Goal: Entertainment & Leisure: Browse casually

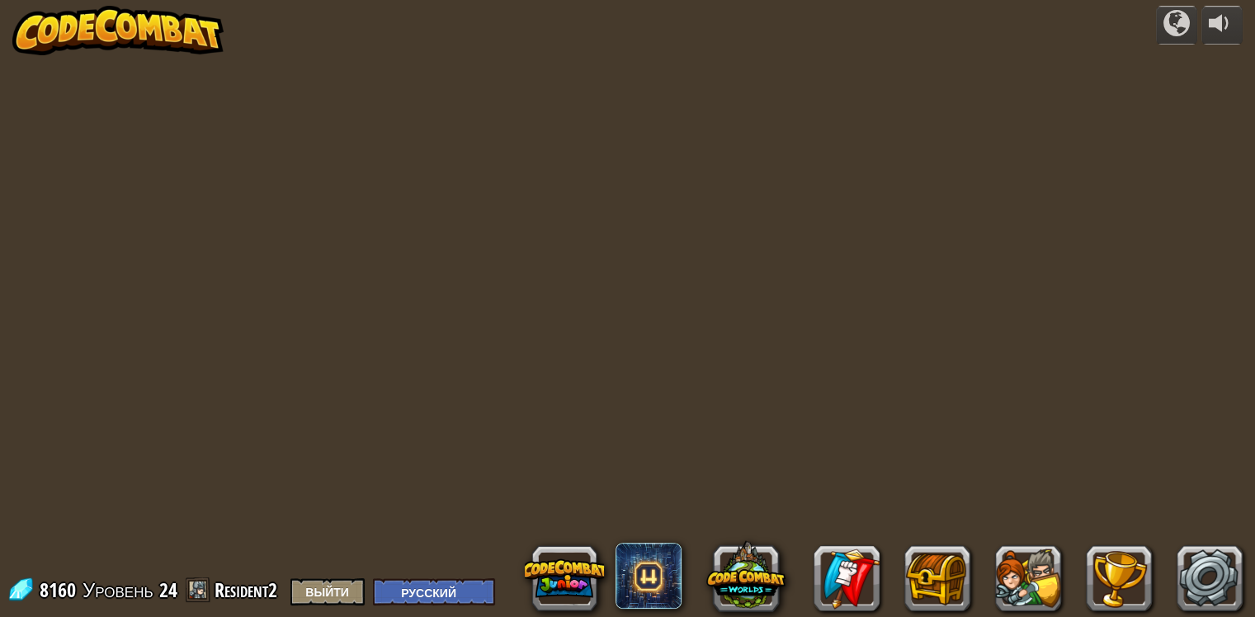
select select "ru"
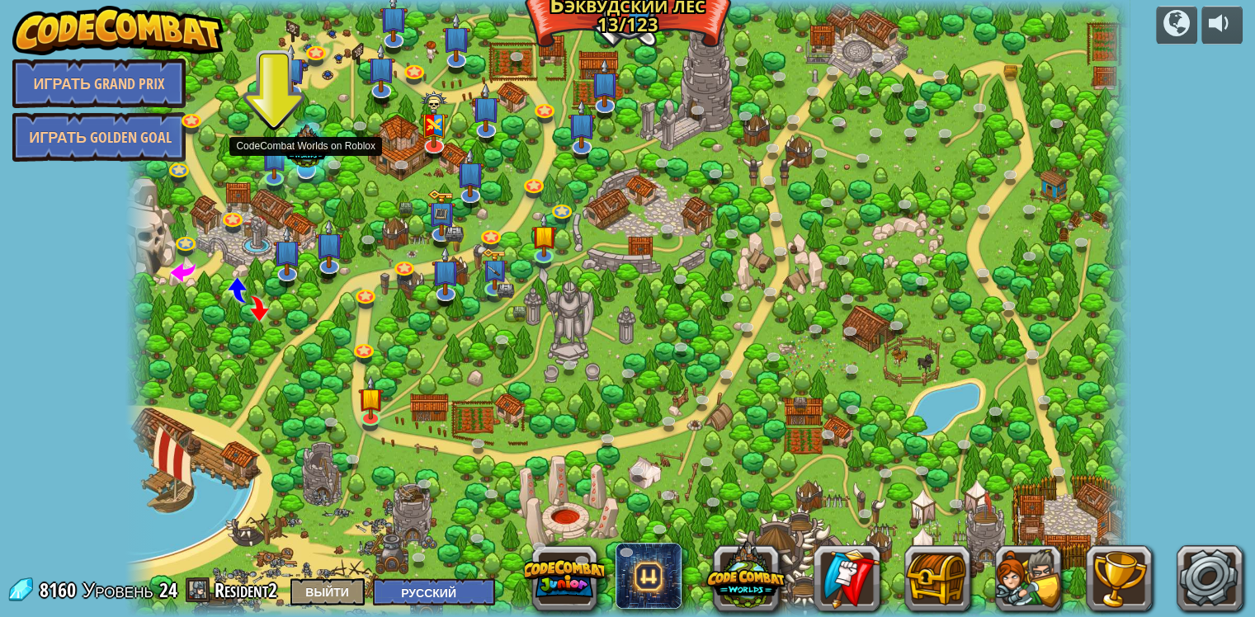
click at [271, 175] on div at bounding box center [305, 149] width 68 height 65
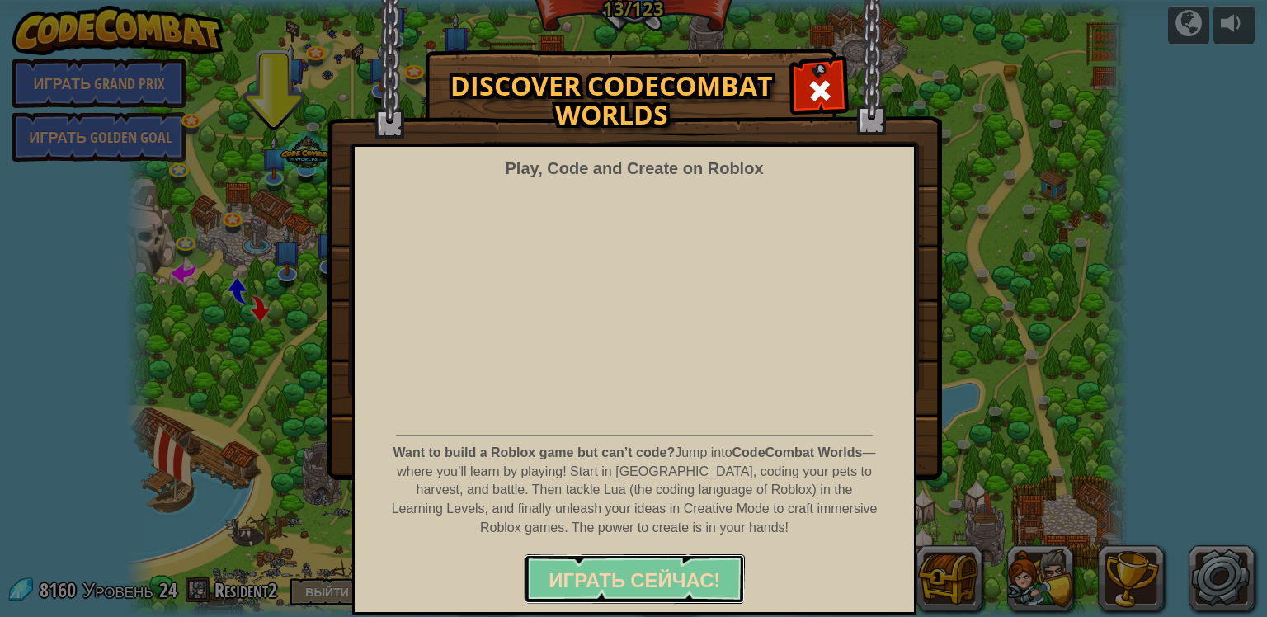
click at [640, 571] on span "Играть Сейчас!" at bounding box center [634, 580] width 171 height 26
